Goal: Transaction & Acquisition: Purchase product/service

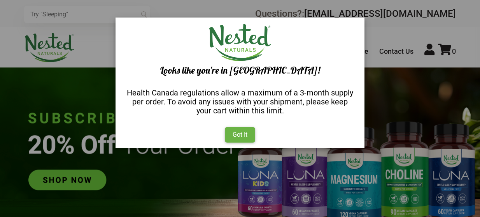
click at [245, 134] on div "Got It" at bounding box center [240, 135] width 30 height 16
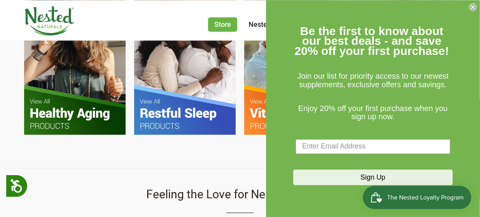
scroll to position [0, 135]
click at [471, 7] on circle "Close dialog" at bounding box center [473, 7] width 7 height 7
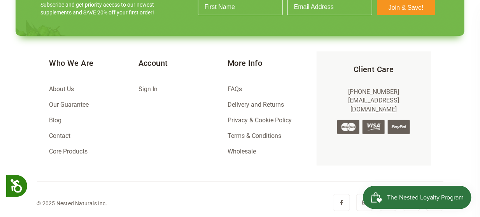
scroll to position [0, 678]
click at [232, 86] on link "FAQs" at bounding box center [235, 88] width 14 height 7
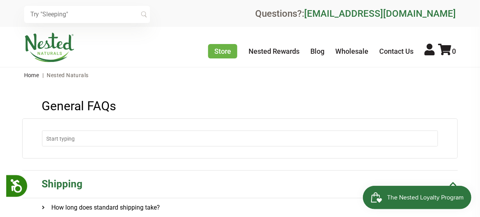
click at [363, 15] on link "[EMAIL_ADDRESS][DOMAIN_NAME]" at bounding box center [380, 13] width 152 height 11
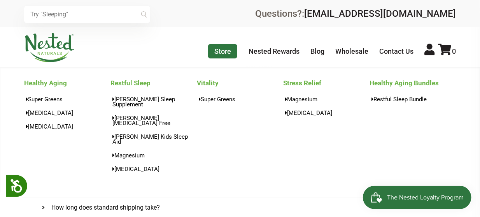
click at [222, 52] on link "Store" at bounding box center [222, 51] width 29 height 14
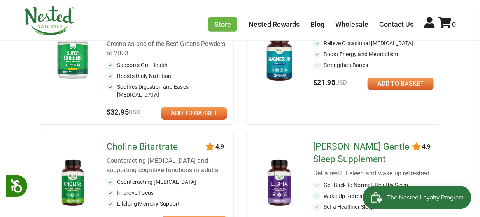
scroll to position [207, 0]
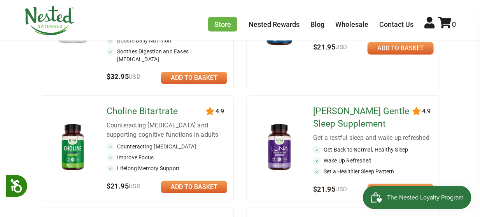
click at [160, 105] on link "Choline Bitartrate" at bounding box center [158, 111] width 103 height 12
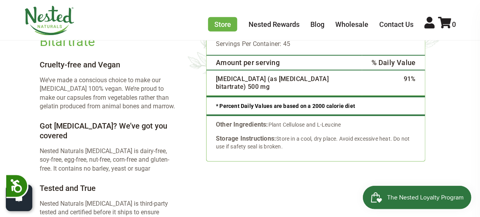
scroll to position [1038, 0]
